Goal: Task Accomplishment & Management: Use online tool/utility

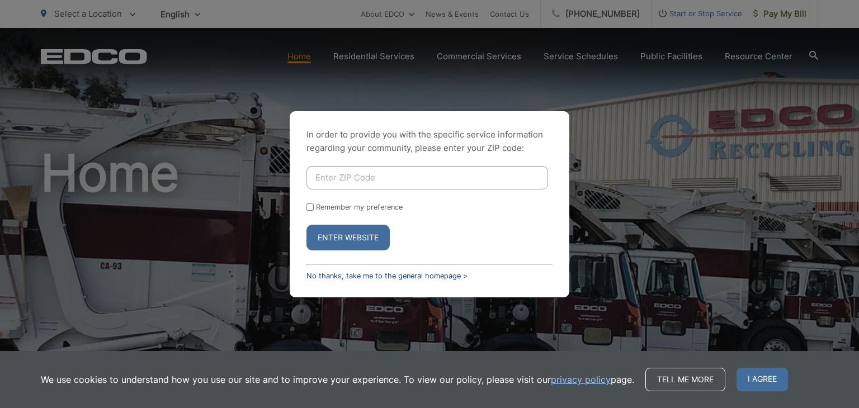
click at [391, 276] on link "No thanks, take me to the general homepage >" at bounding box center [386, 276] width 161 height 8
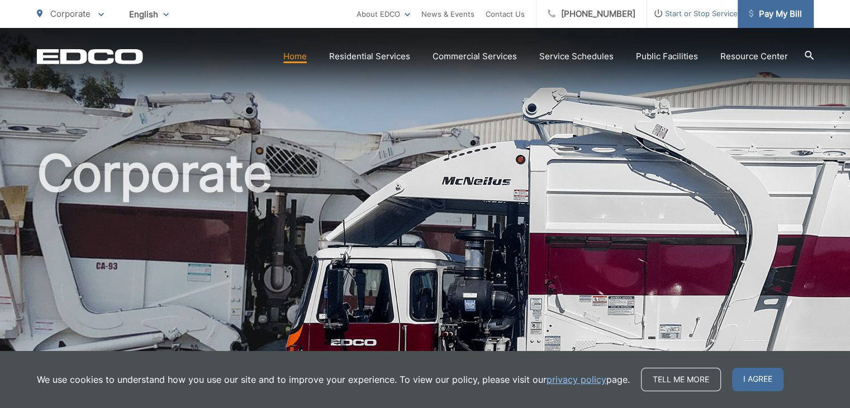
click at [792, 15] on span "Pay My Bill" at bounding box center [775, 13] width 53 height 13
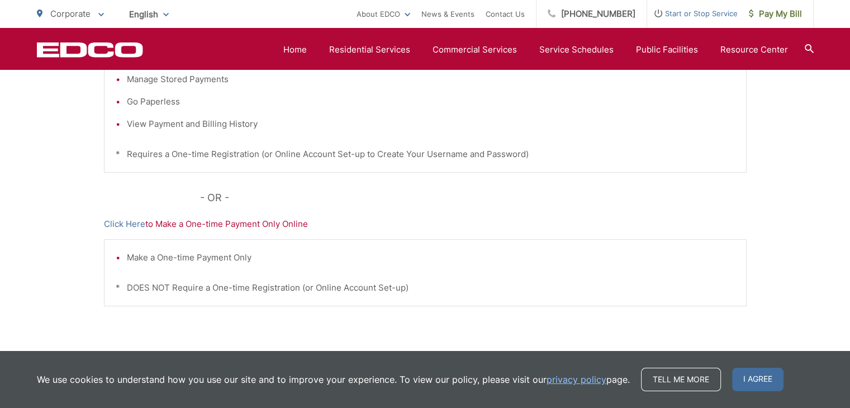
scroll to position [168, 0]
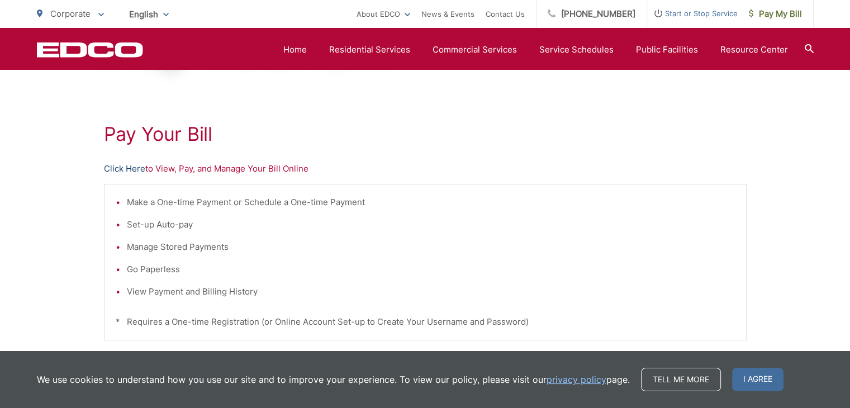
click at [119, 169] on link "Click Here" at bounding box center [124, 168] width 41 height 13
